Goal: Task Accomplishment & Management: Complete application form

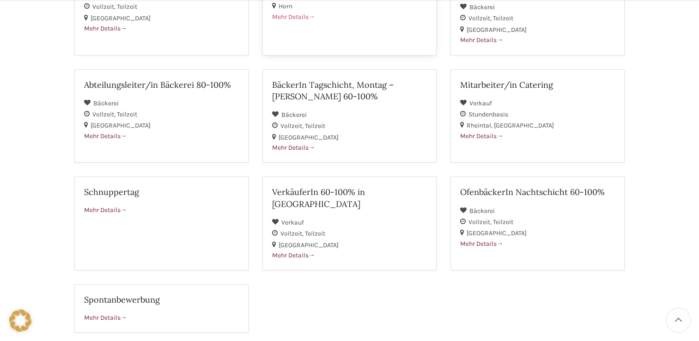
scroll to position [277, 0]
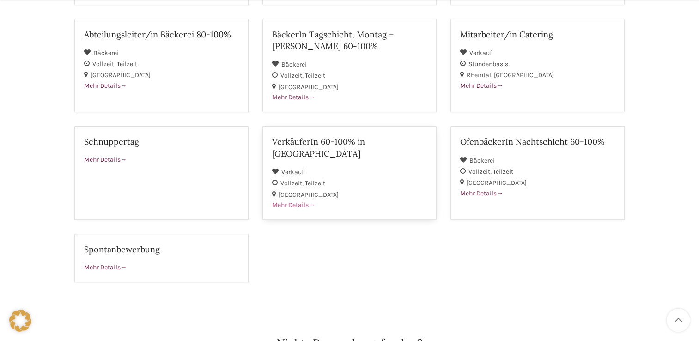
click at [320, 179] on span "Teilzeit" at bounding box center [315, 183] width 20 height 8
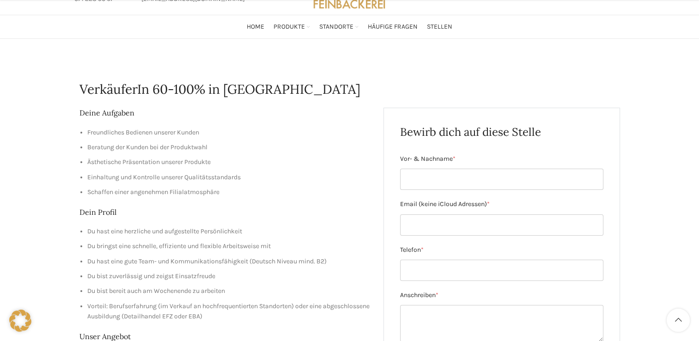
scroll to position [139, 0]
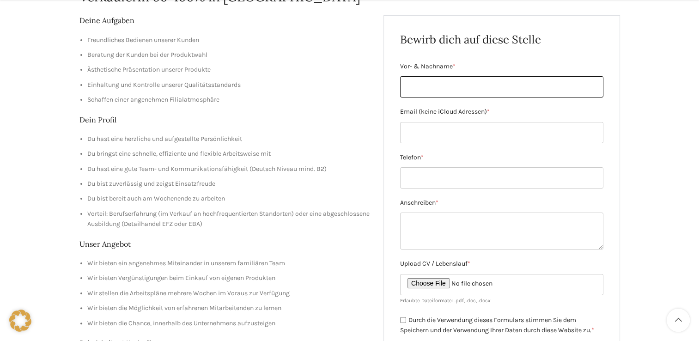
click at [436, 85] on input "Vor- & Nachname *" at bounding box center [501, 86] width 203 height 21
type input "W"
type input "Wei Wu"
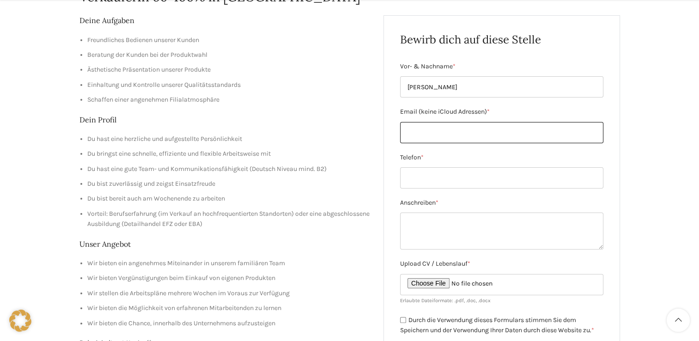
click at [437, 133] on input "Email (keine iCloud Adressen) *" at bounding box center [501, 132] width 203 height 21
type input "wuswiss@outlook.com"
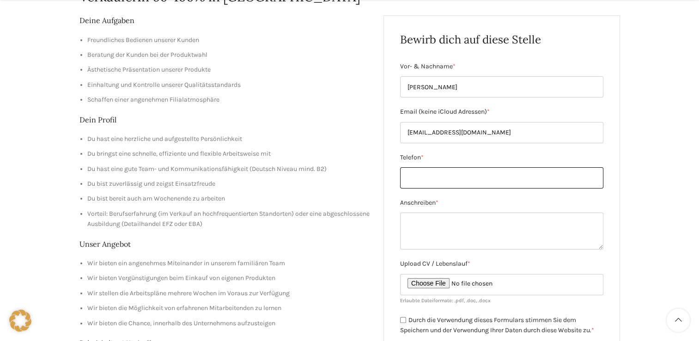
click at [428, 175] on input "Telefon *" at bounding box center [501, 177] width 203 height 21
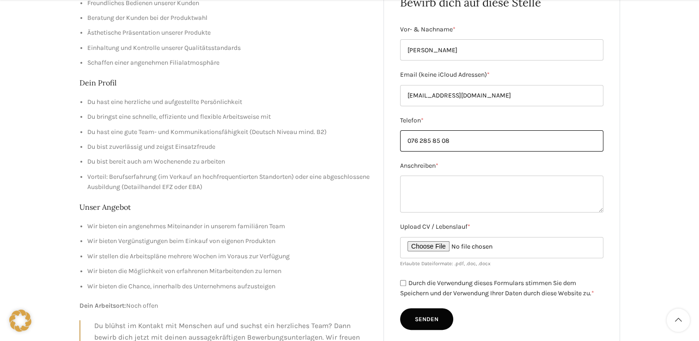
scroll to position [231, 0]
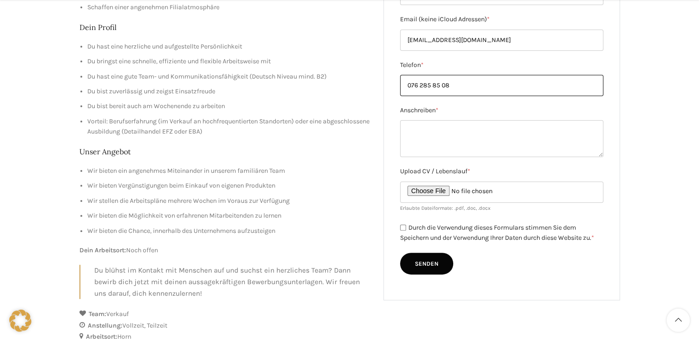
type input "076 285 85 08"
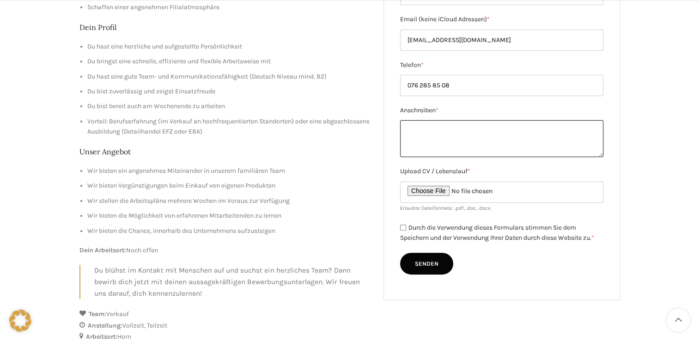
click at [416, 126] on textarea "Anschreiben *" at bounding box center [501, 138] width 203 height 37
click at [434, 145] on textarea "Sehr geehter Damen und Herren" at bounding box center [501, 138] width 203 height 37
click at [418, 137] on textarea "Sehr geehter Damen und Herren" at bounding box center [501, 138] width 203 height 37
click at [444, 128] on textarea "Sehr geehter Damen und Herren" at bounding box center [501, 138] width 203 height 37
click at [511, 133] on textarea "Sehr geehte Damen und Herren" at bounding box center [501, 138] width 203 height 37
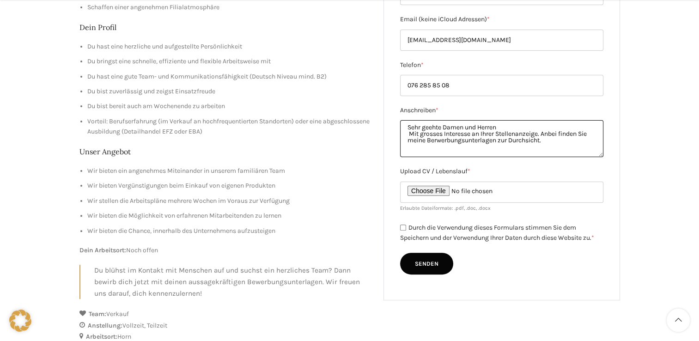
click at [409, 134] on textarea "Sehr geehte Damen und Herren Mit grosses Interesse an Ihrer Stellenanzeige. Anb…" at bounding box center [501, 138] width 203 height 37
click at [564, 141] on textarea "Sehr geehte Damen und Herren Mit grosses Interesse an Ihrer Stellenanzeige. Anb…" at bounding box center [501, 138] width 203 height 37
click at [495, 151] on textarea "Sehr geehte Damen und Herren Mit grosses Interesse an Ihrer Stellenanzeige. Anb…" at bounding box center [501, 138] width 203 height 37
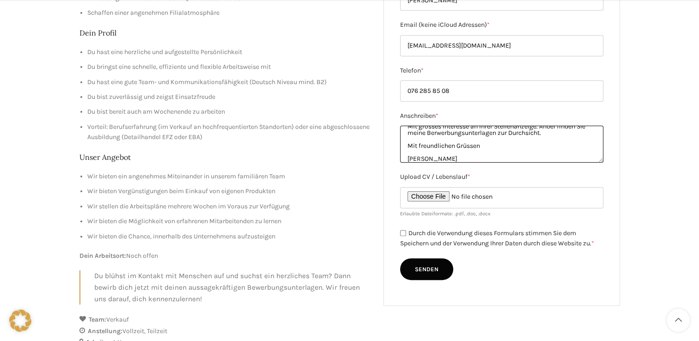
scroll to position [231, 0]
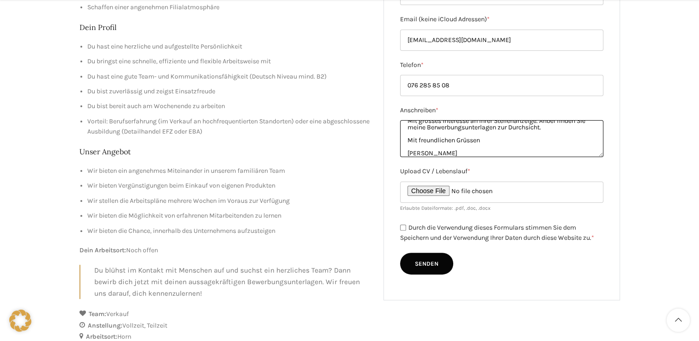
type textarea "Sehr geehte Damen und Herren Mit grosses Interesse an Ihrer Stellenanzeige. Anb…"
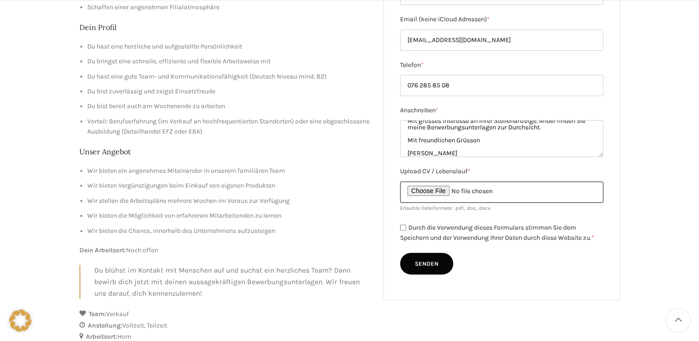
click at [442, 191] on input "Upload CV / Lebenslauf *" at bounding box center [501, 192] width 203 height 21
click at [447, 192] on input "Upload CV / Lebenslauf *" at bounding box center [501, 192] width 203 height 21
click at [453, 189] on input "Upload CV / Lebenslauf *" at bounding box center [501, 192] width 203 height 21
type input "C:\fakepath\CV+Lebenslauf 08.pdf"
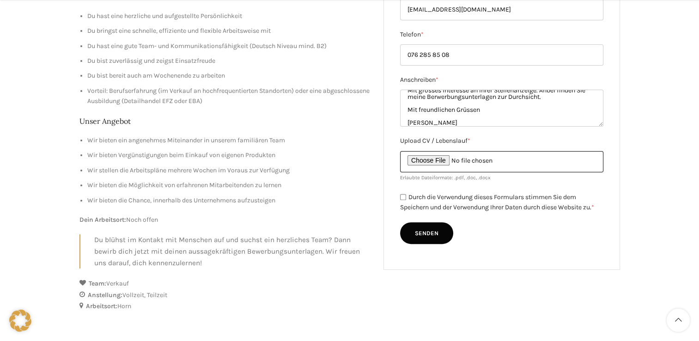
scroll to position [277, 0]
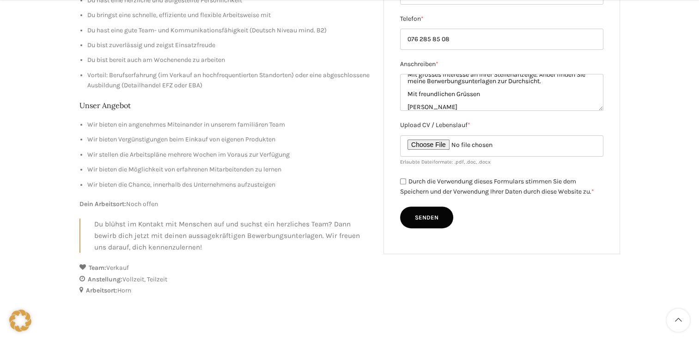
click at [403, 182] on input "Durch die Verwendung dieses Formulars stimmen Sie dem Speichern und der Verwend…" at bounding box center [403, 181] width 6 height 6
checkbox input "true"
click at [428, 220] on input "Senden" at bounding box center [426, 218] width 53 height 22
type input "Senden"
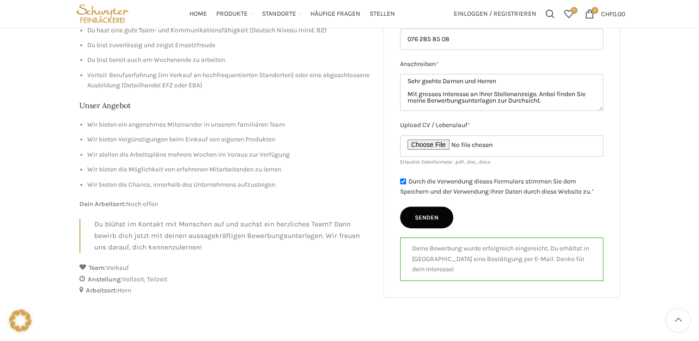
scroll to position [0, 0]
